Goal: Obtain resource: Download file/media

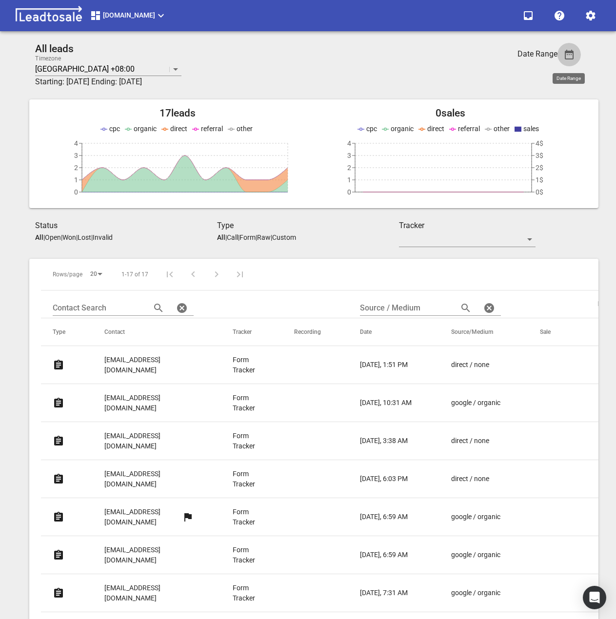
click at [574, 56] on icon "button" at bounding box center [569, 55] width 12 height 12
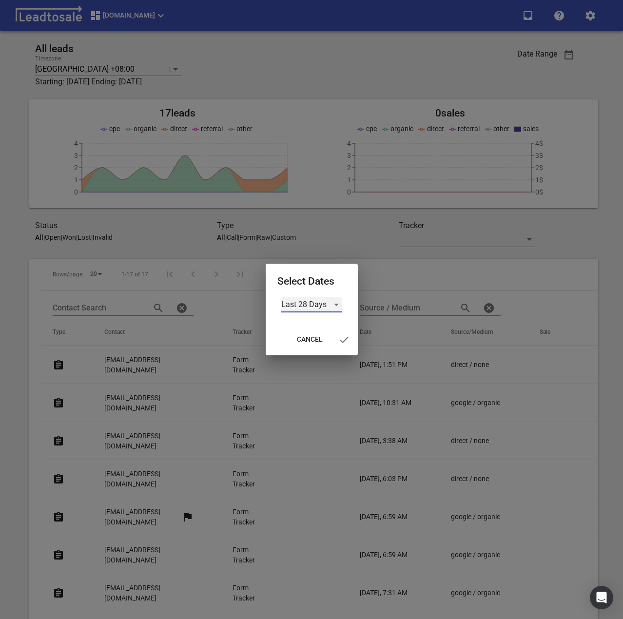
click at [335, 303] on div "Last 28 Days" at bounding box center [311, 305] width 61 height 16
click at [314, 376] on li "Custom" at bounding box center [311, 374] width 61 height 23
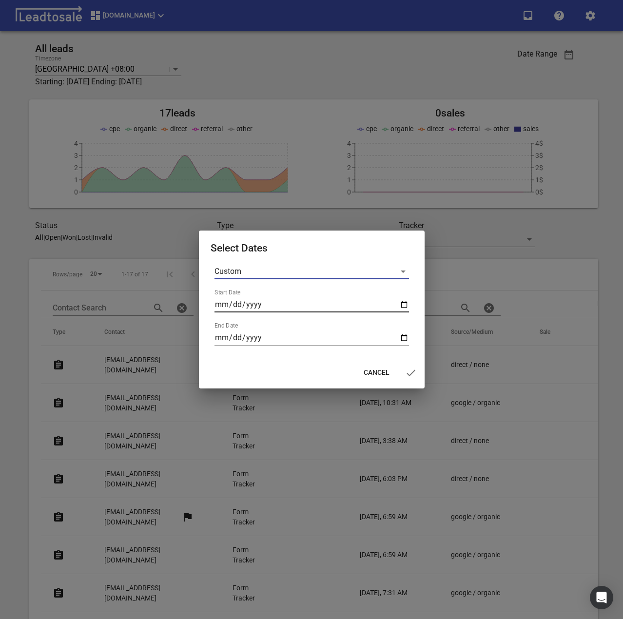
click at [405, 301] on input "Start Date" at bounding box center [312, 305] width 195 height 16
type input "2025-09-01"
click at [406, 339] on input "End Date" at bounding box center [312, 338] width 195 height 16
type input "2025-09-07"
click at [408, 373] on icon "button" at bounding box center [411, 373] width 12 height 12
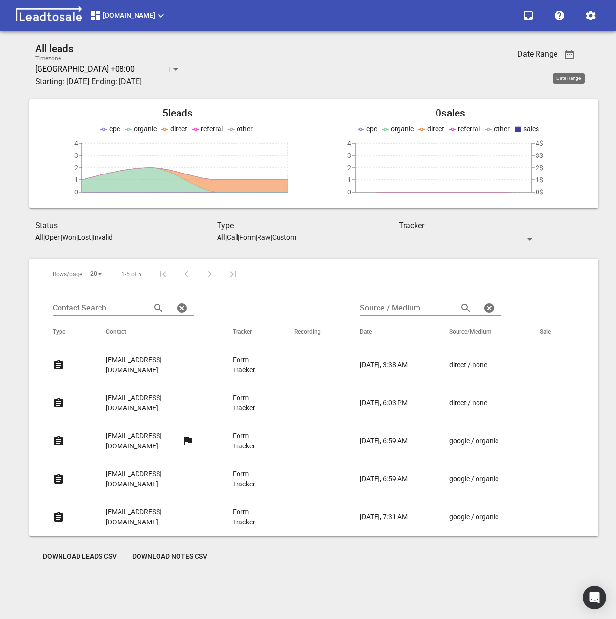
click at [82, 548] on button "Download Leads CSV" at bounding box center [79, 557] width 89 height 18
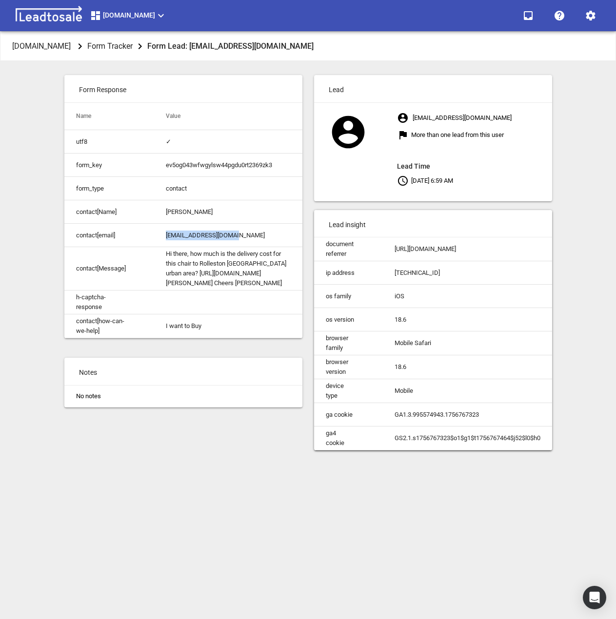
drag, startPoint x: 165, startPoint y: 235, endPoint x: 291, endPoint y: 235, distance: 125.8
click at [291, 235] on td "[EMAIL_ADDRESS][DOMAIN_NAME]" at bounding box center [228, 235] width 148 height 23
copy td "[EMAIL_ADDRESS][DOMAIN_NAME]"
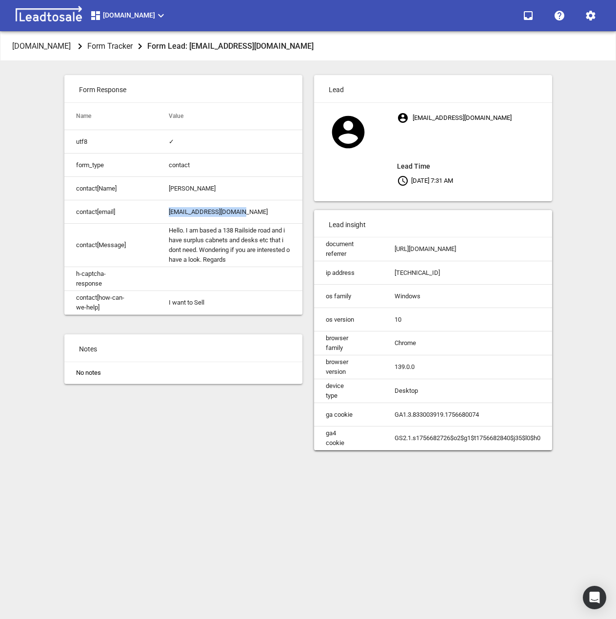
drag, startPoint x: 167, startPoint y: 211, endPoint x: 60, endPoint y: 301, distance: 139.1
click at [275, 215] on td "seamus@floorwise.co.nz" at bounding box center [229, 211] width 145 height 23
copy td "seamus@floorwise.co.nz"
click at [183, 402] on div "Form Response Name Value utf8 ✓ form_type contact contact[Name] Seamus Lynch co…" at bounding box center [184, 262] width 250 height 387
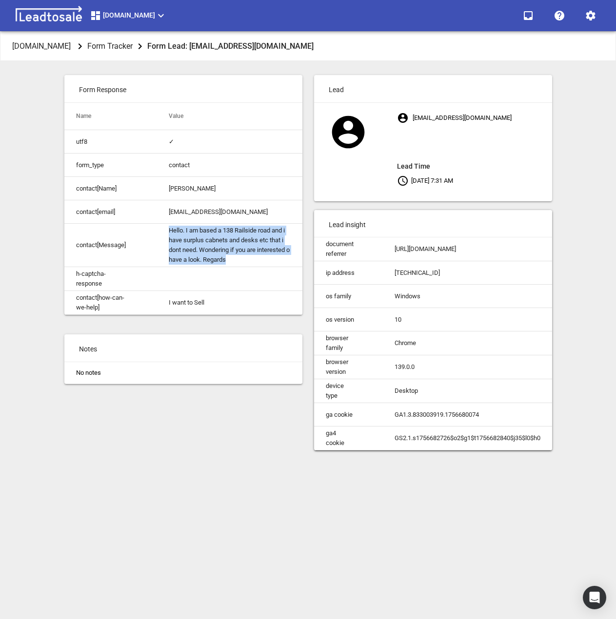
drag, startPoint x: 170, startPoint y: 228, endPoint x: 148, endPoint y: 255, distance: 34.4
click at [240, 261] on td "Hello. I am based a 138 Railside road and i have surplus cabnets and desks etc …" at bounding box center [229, 245] width 145 height 43
copy td "Hello. I am based a 138 Railside road and i have surplus cabnets and desks etc …"
click at [308, 62] on div "georgewalkers.co.nz Form Tracker Form Lead: seamus@floorwise.co.nz Form Respons…" at bounding box center [308, 341] width 608 height 619
